Goal: Use online tool/utility: Utilize a website feature to perform a specific function

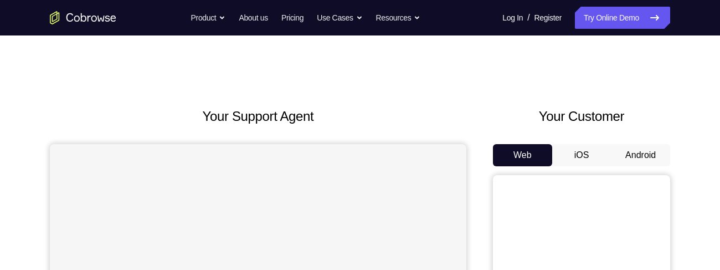
click at [640, 153] on button "Android" at bounding box center [640, 155] width 59 height 22
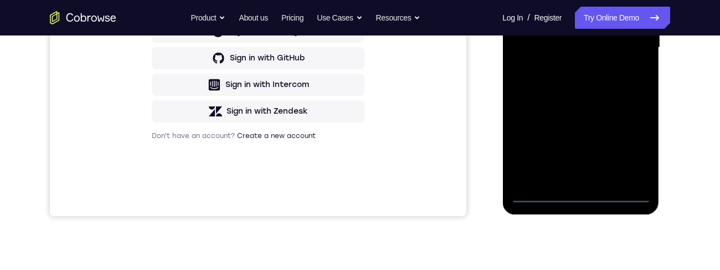
scroll to position [305, 0]
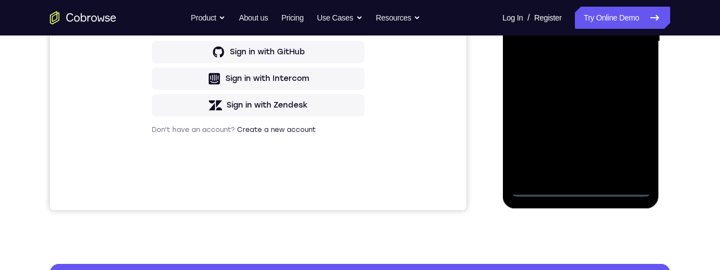
click at [583, 189] on div at bounding box center [581, 41] width 140 height 310
click at [631, 141] on div at bounding box center [581, 41] width 140 height 310
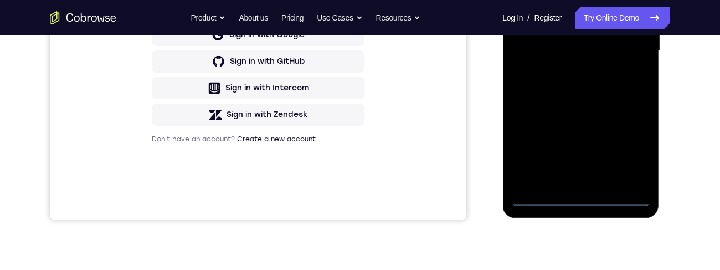
scroll to position [66, 0]
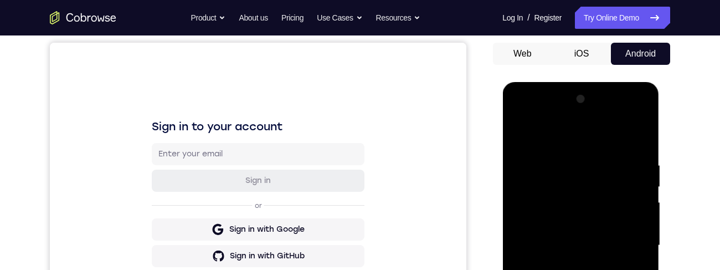
scroll to position [122, 0]
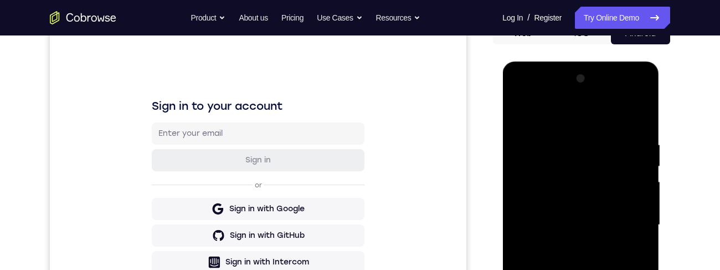
click at [623, 220] on div at bounding box center [581, 225] width 140 height 310
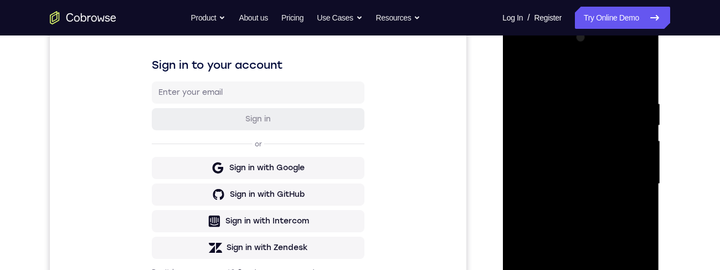
scroll to position [221, 0]
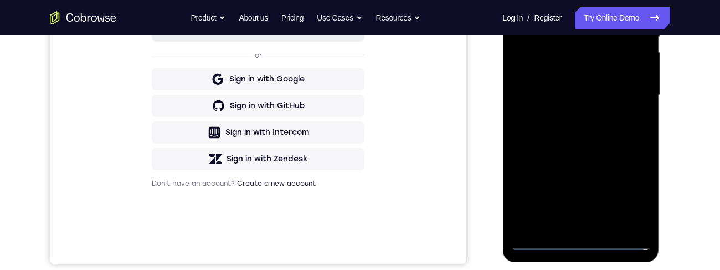
click at [572, 230] on div at bounding box center [581, 95] width 140 height 310
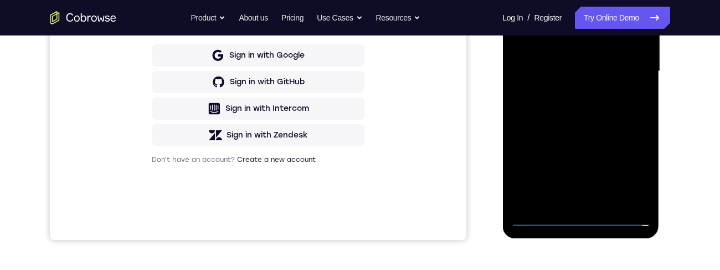
click at [598, 63] on div at bounding box center [581, 71] width 140 height 310
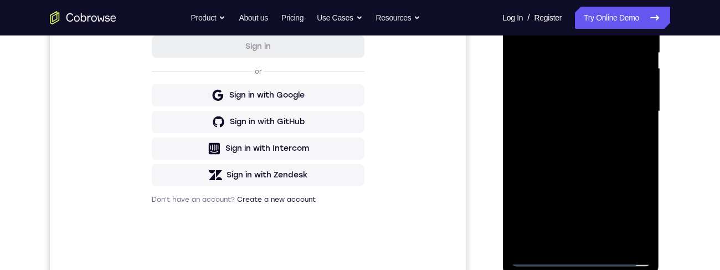
click at [571, 93] on div at bounding box center [581, 111] width 140 height 310
click at [591, 110] on div at bounding box center [581, 111] width 140 height 310
click at [588, 150] on div at bounding box center [581, 111] width 140 height 310
click at [590, 151] on div at bounding box center [581, 111] width 140 height 310
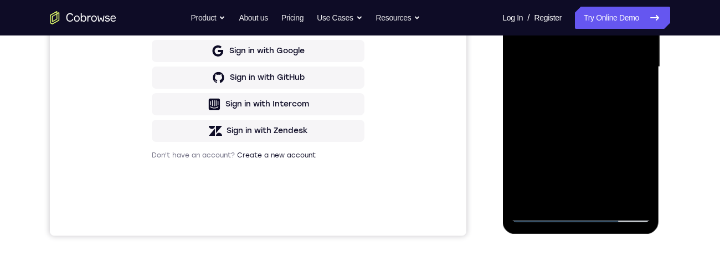
scroll to position [280, 0]
click at [613, 200] on div at bounding box center [581, 66] width 140 height 310
click at [585, 130] on div at bounding box center [581, 66] width 140 height 310
click at [606, 62] on div at bounding box center [581, 66] width 140 height 310
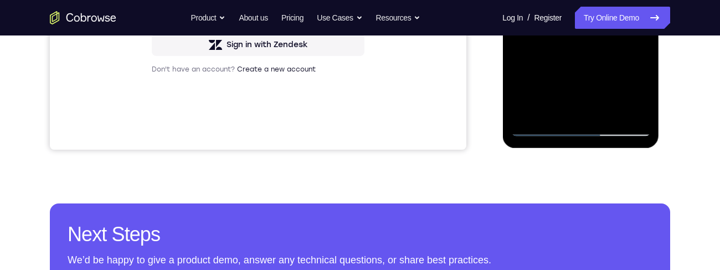
scroll to position [286, 0]
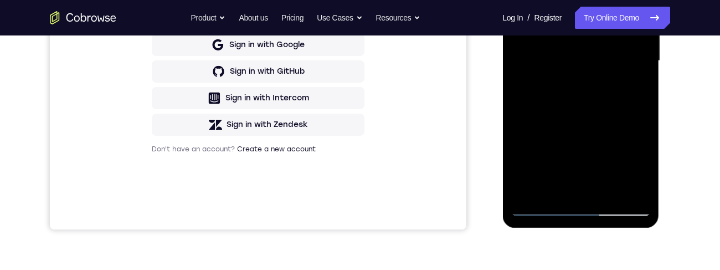
click at [632, 90] on div at bounding box center [581, 61] width 140 height 310
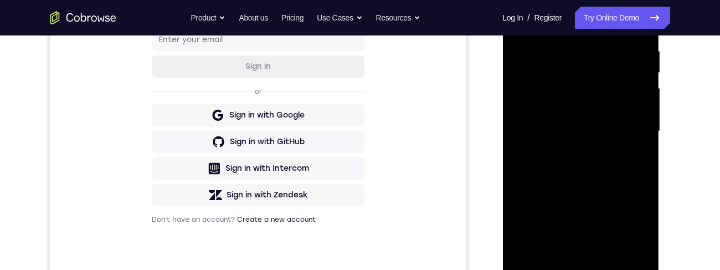
scroll to position [146, 0]
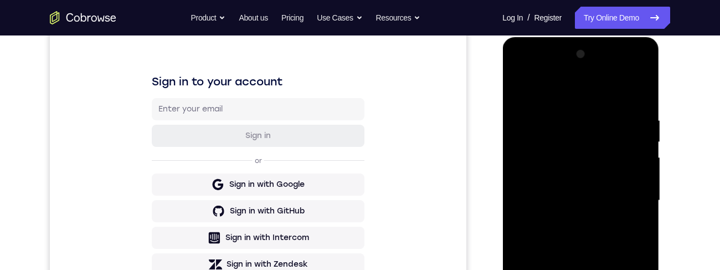
click at [525, 94] on div at bounding box center [581, 200] width 140 height 310
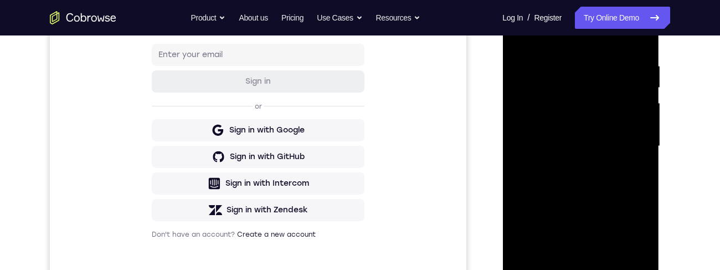
scroll to position [203, 0]
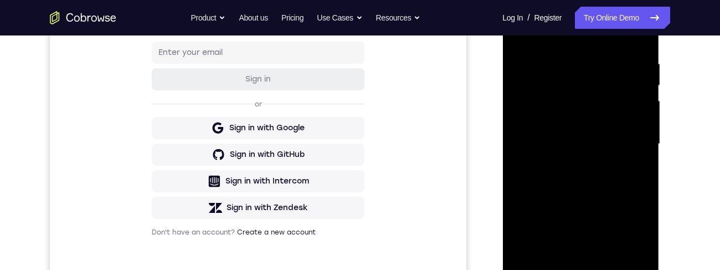
click at [594, 161] on div at bounding box center [581, 144] width 140 height 310
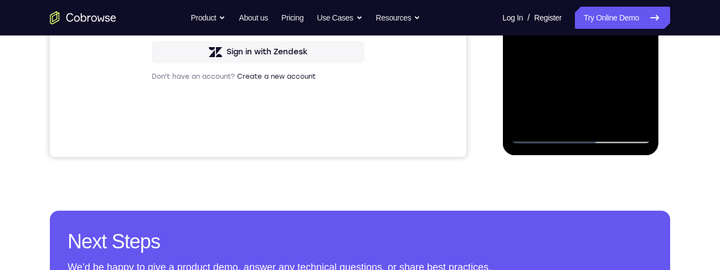
scroll to position [359, 0]
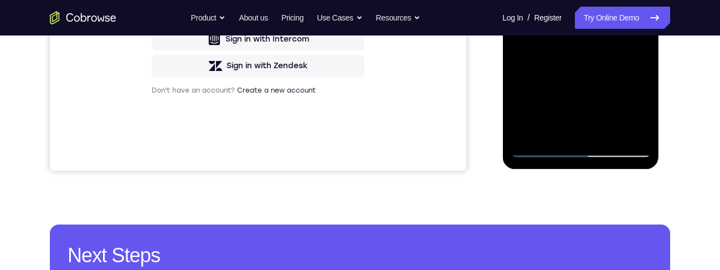
click at [631, 61] on div at bounding box center [581, 2] width 140 height 310
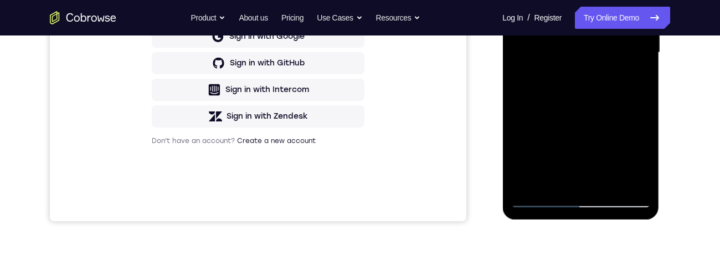
scroll to position [294, 0]
click at [546, 81] on div at bounding box center [581, 52] width 140 height 310
click at [611, 84] on div at bounding box center [581, 52] width 140 height 310
click at [633, 81] on div at bounding box center [581, 52] width 140 height 310
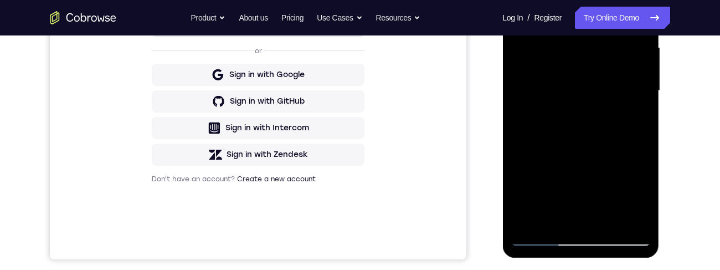
scroll to position [245, 0]
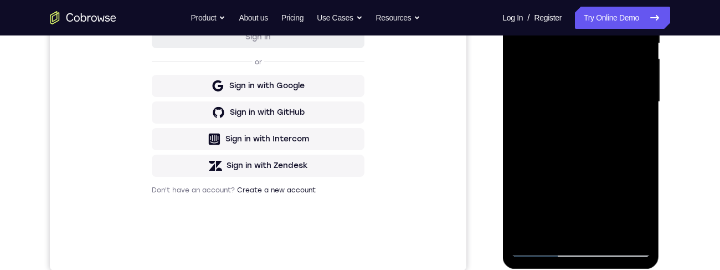
click at [548, 60] on div at bounding box center [581, 102] width 140 height 310
click at [574, 155] on div at bounding box center [581, 102] width 140 height 310
click at [632, 131] on div at bounding box center [581, 102] width 140 height 310
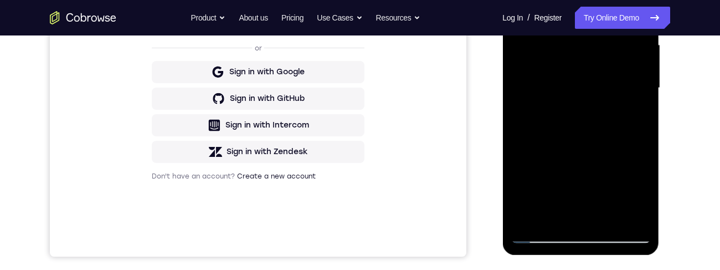
scroll to position [252, 0]
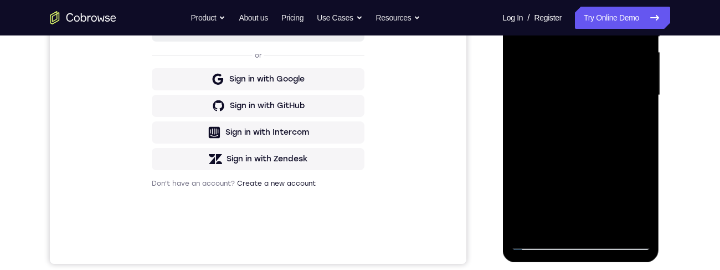
click at [636, 125] on div at bounding box center [581, 95] width 140 height 310
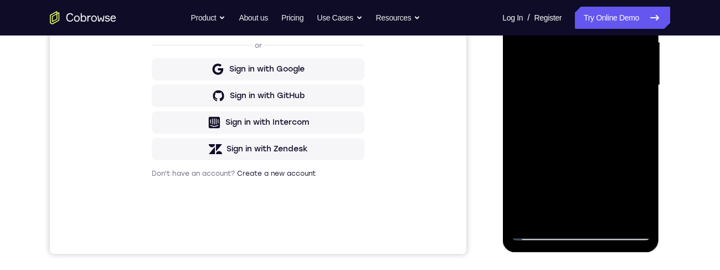
scroll to position [245, 0]
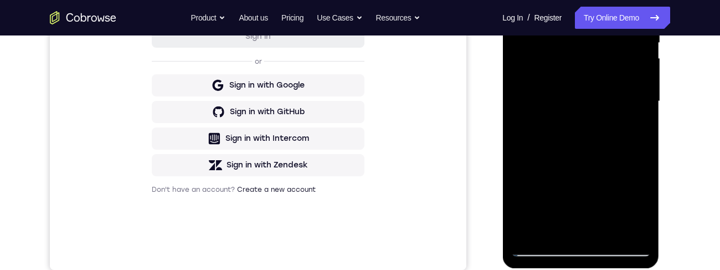
click at [524, 0] on div at bounding box center [581, 101] width 140 height 310
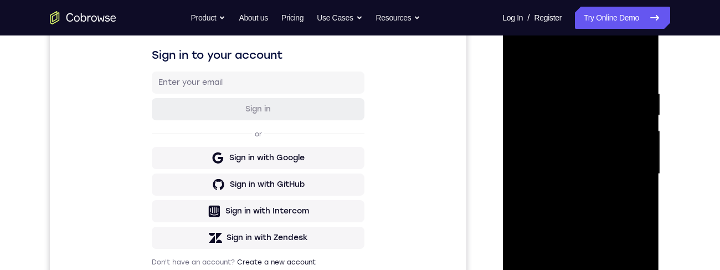
scroll to position [182, 0]
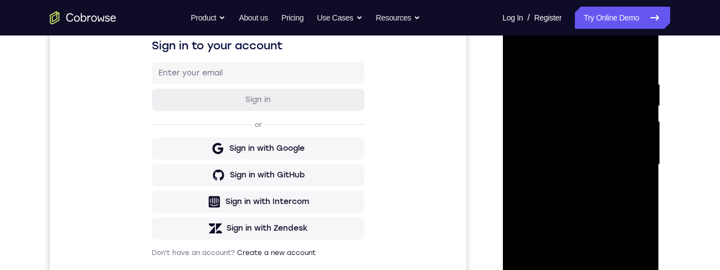
click at [529, 57] on div at bounding box center [581, 164] width 140 height 310
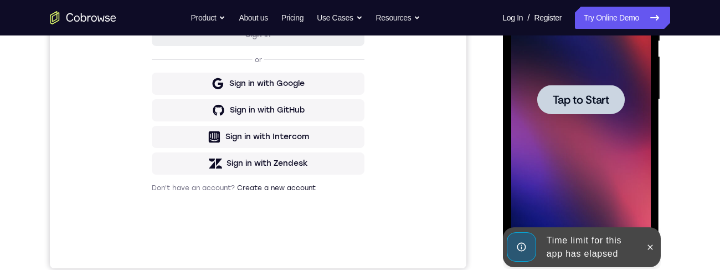
scroll to position [247, 0]
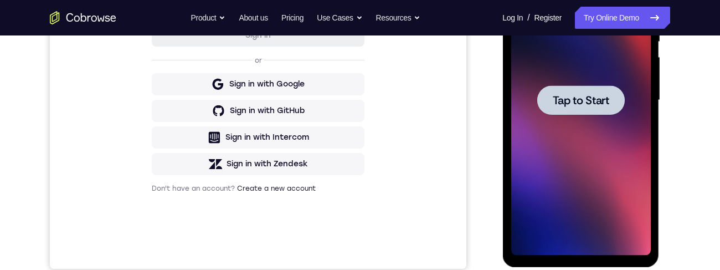
click at [567, 99] on span "Tap to Start" at bounding box center [580, 100] width 57 height 11
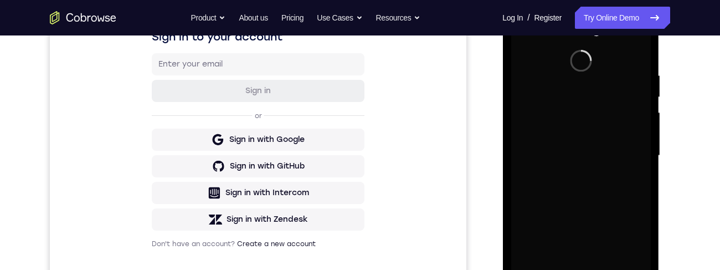
scroll to position [190, 0]
